Goal: Task Accomplishment & Management: Manage account settings

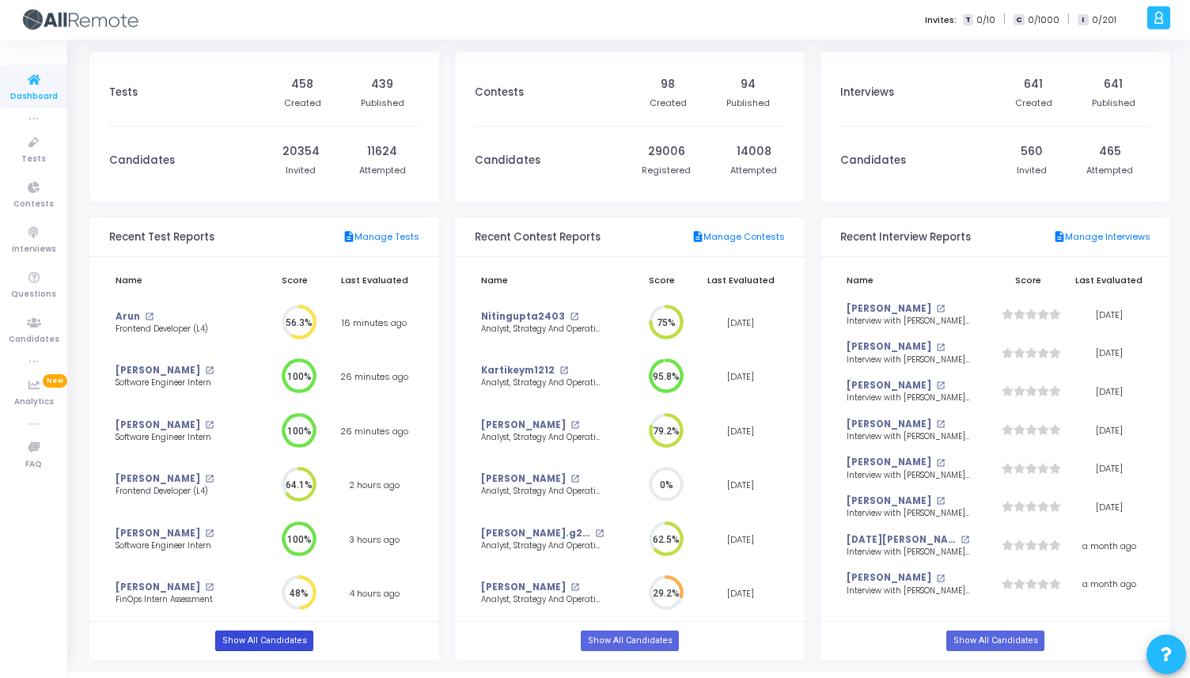
click at [222, 639] on link "Show All Candidates" at bounding box center [263, 641] width 97 height 21
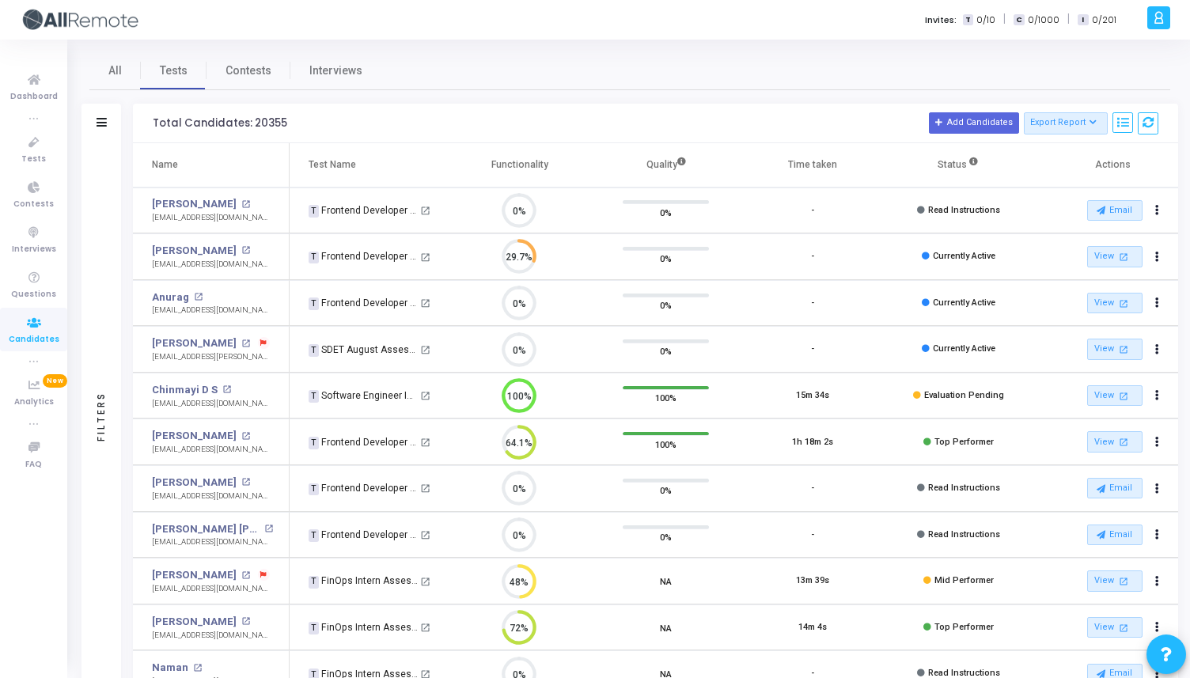
scroll to position [7, 7]
click at [101, 113] on div "Filters" at bounding box center [102, 124] width 40 height 40
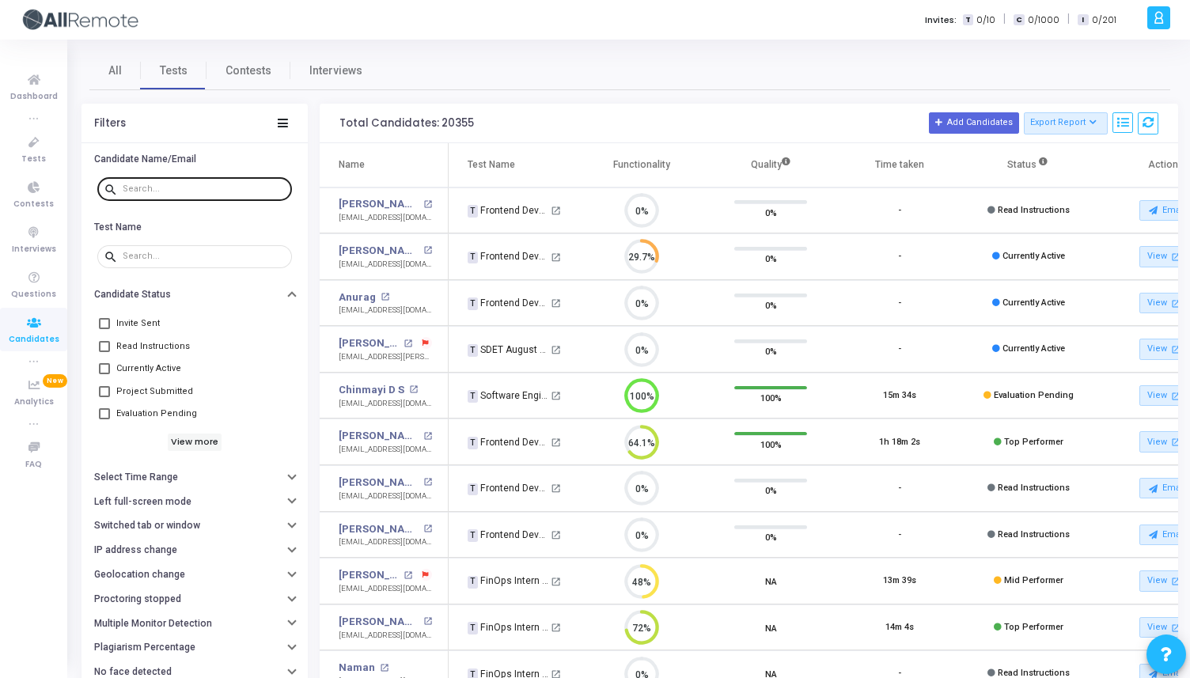
click at [139, 184] on input "text" at bounding box center [204, 188] width 163 height 9
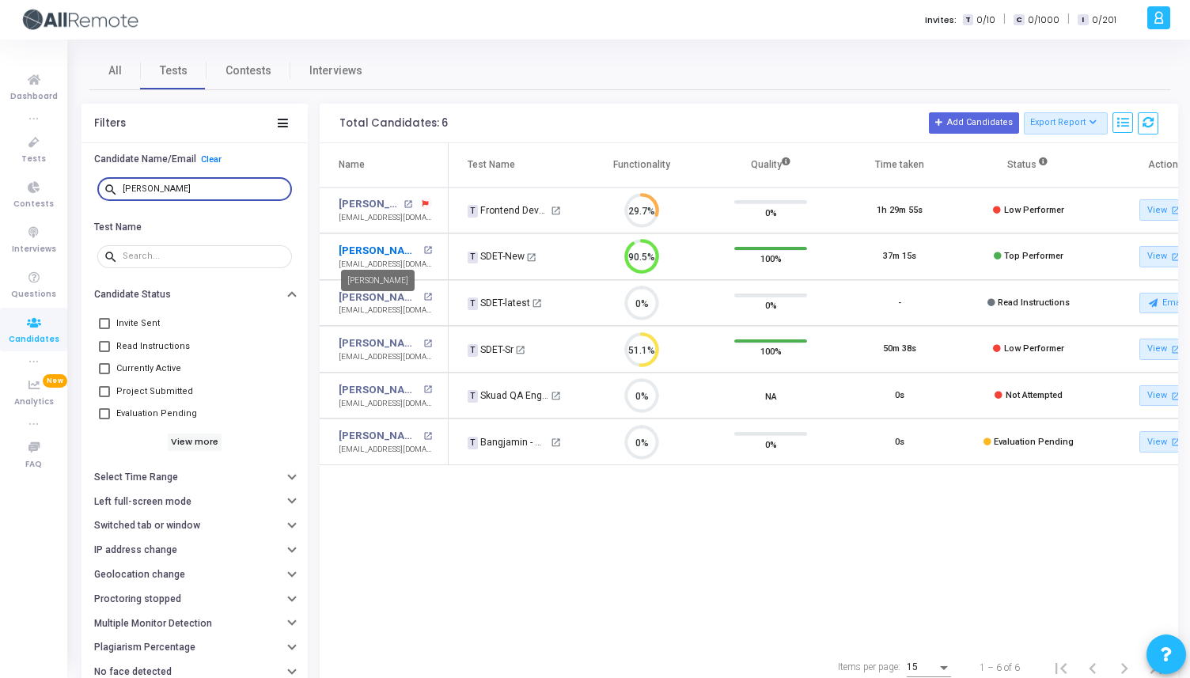
type input "[PERSON_NAME]"
click at [381, 252] on link "[PERSON_NAME]" at bounding box center [379, 251] width 80 height 16
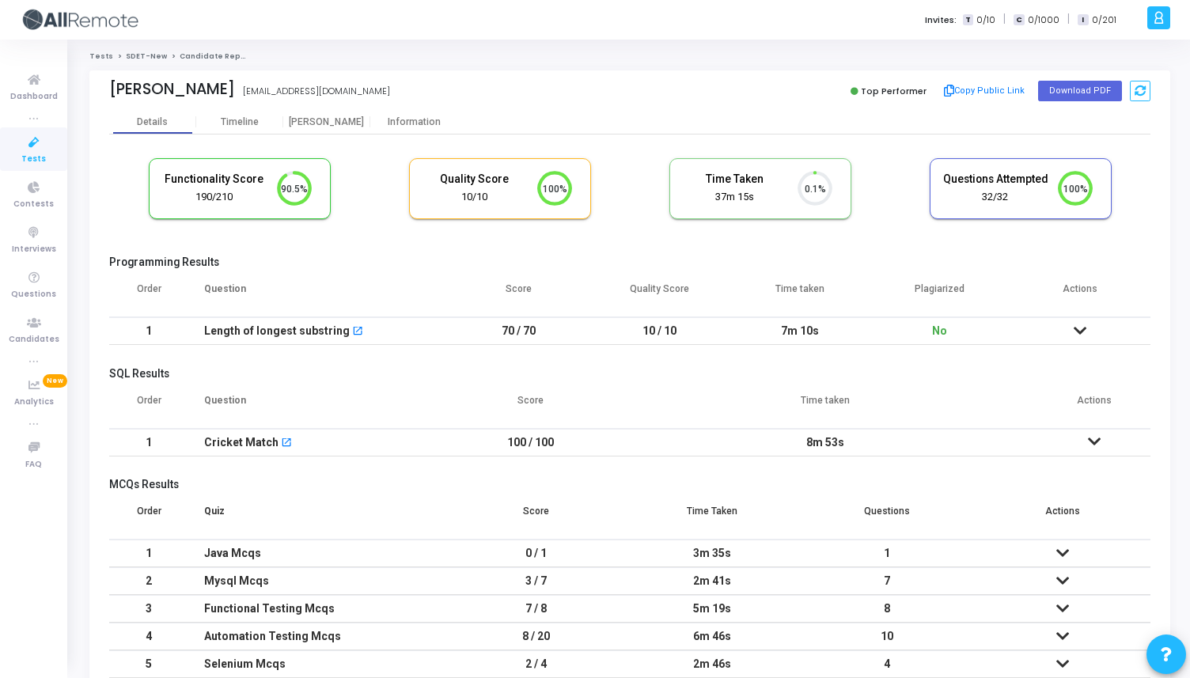
click at [1082, 332] on icon at bounding box center [1080, 330] width 13 height 11
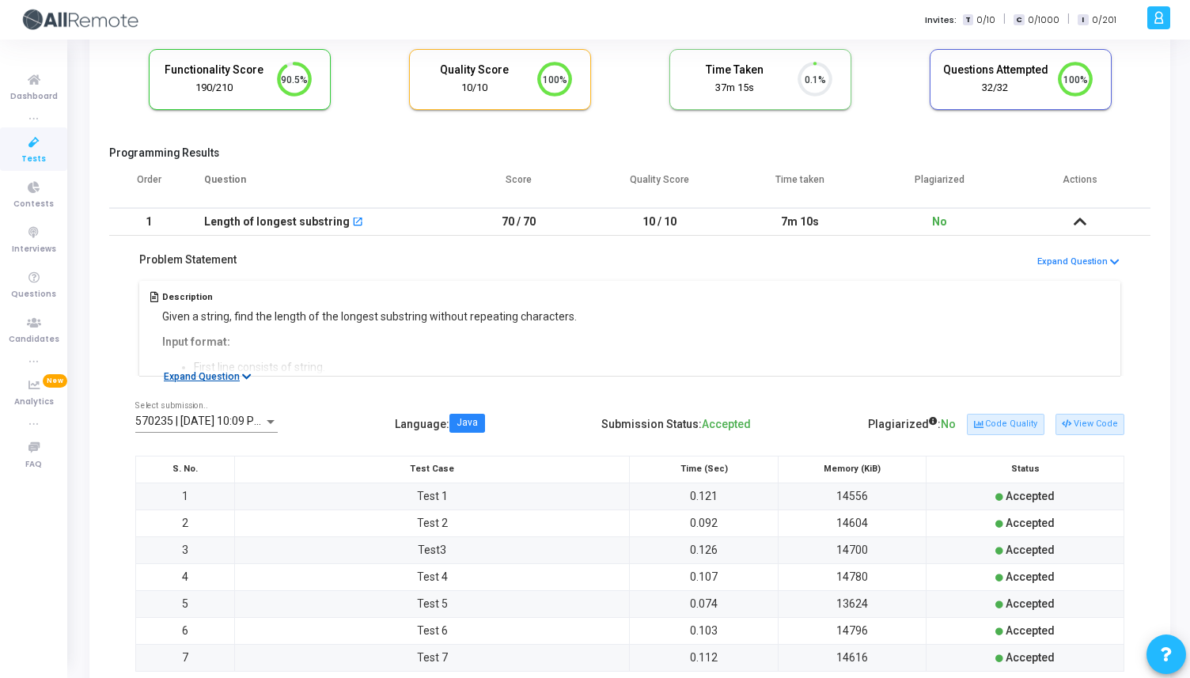
click at [237, 374] on button "Expand Question" at bounding box center [207, 377] width 105 height 16
